Goal: Find specific page/section: Find specific page/section

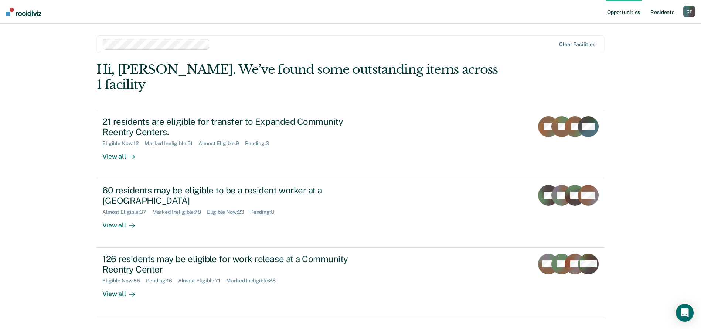
click at [659, 12] on link "Resident s" at bounding box center [662, 12] width 27 height 24
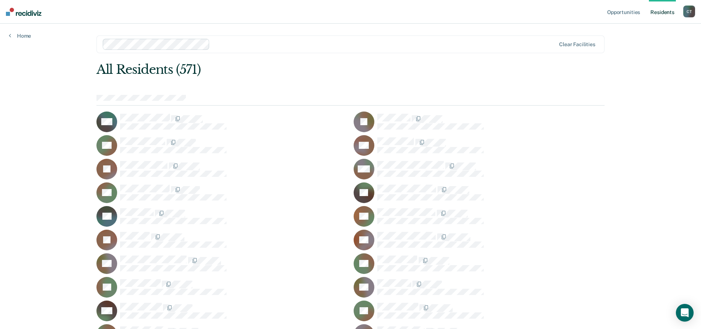
click at [233, 42] on div at bounding box center [384, 44] width 342 height 8
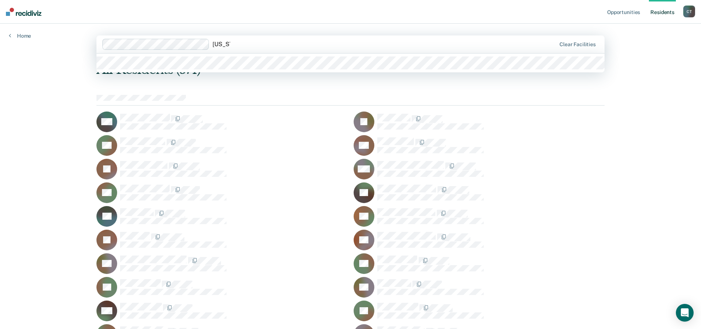
type input "[US_STATE]"
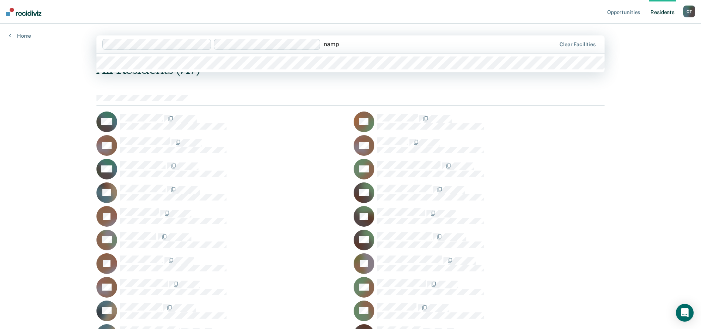
type input "nampa"
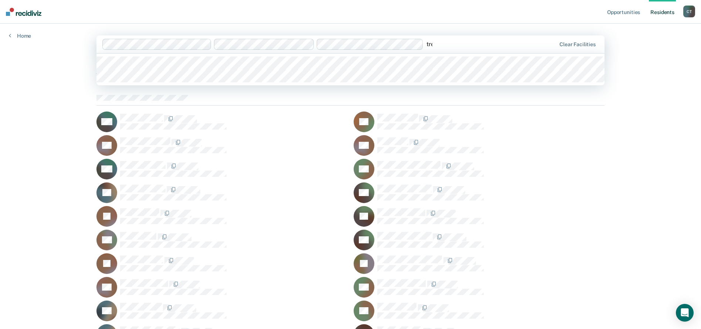
type input "trea"
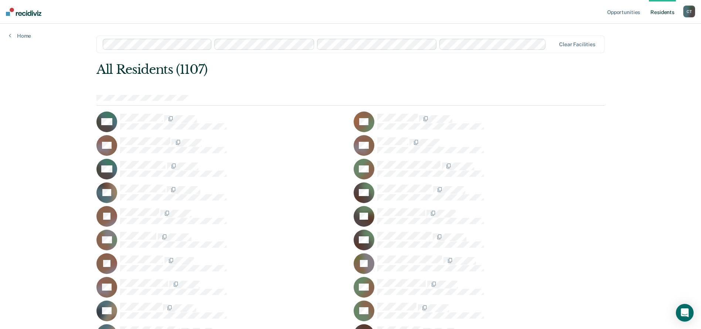
scroll to position [1490, 0]
